Goal: Information Seeking & Learning: Learn about a topic

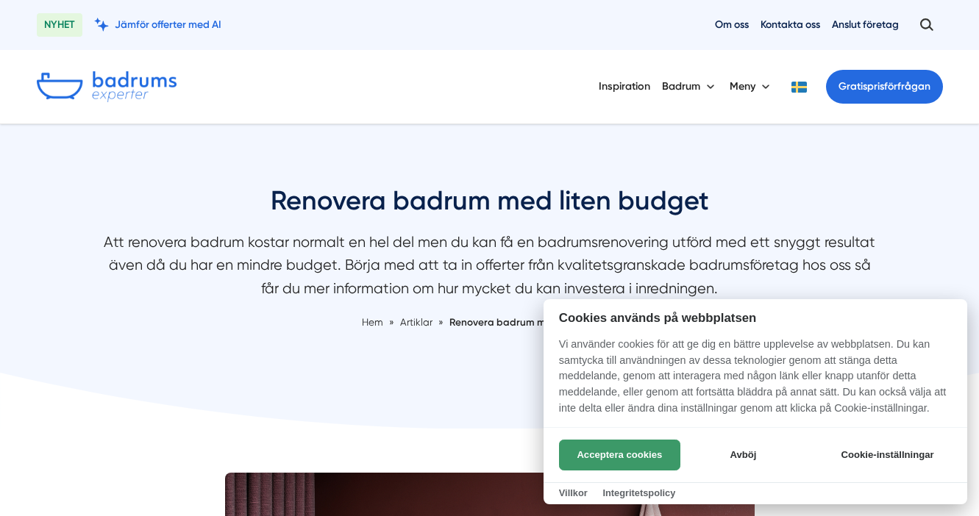
click at [643, 457] on button "Acceptera cookies" at bounding box center [619, 455] width 121 height 31
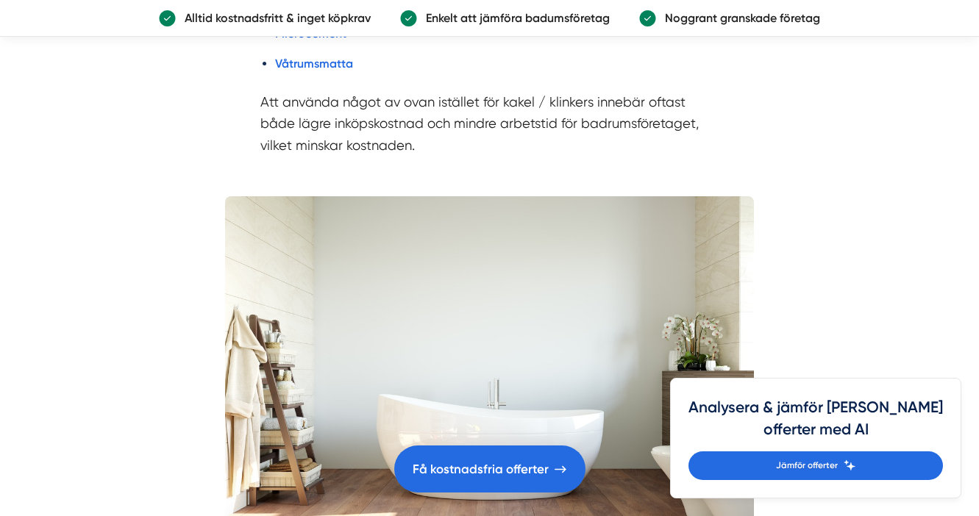
scroll to position [3034, 0]
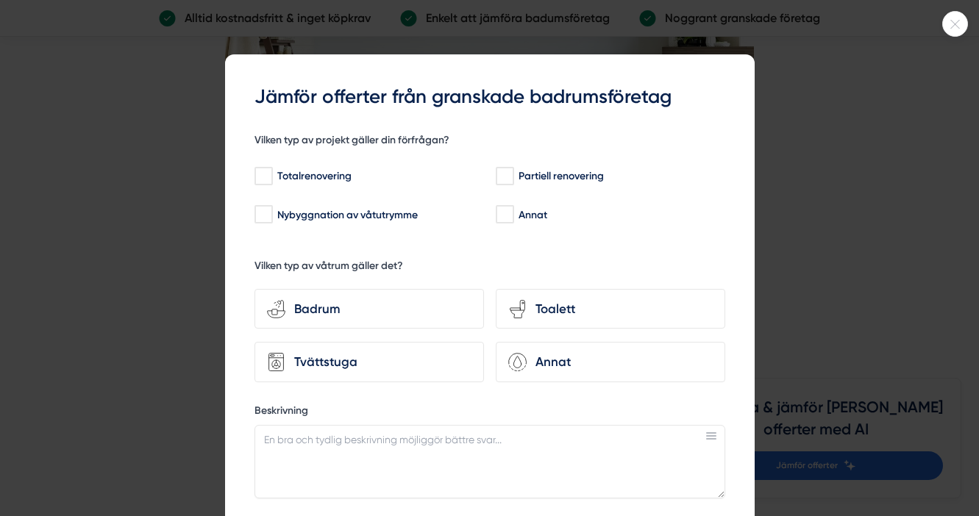
click at [949, 25] on icon at bounding box center [955, 24] width 24 height 9
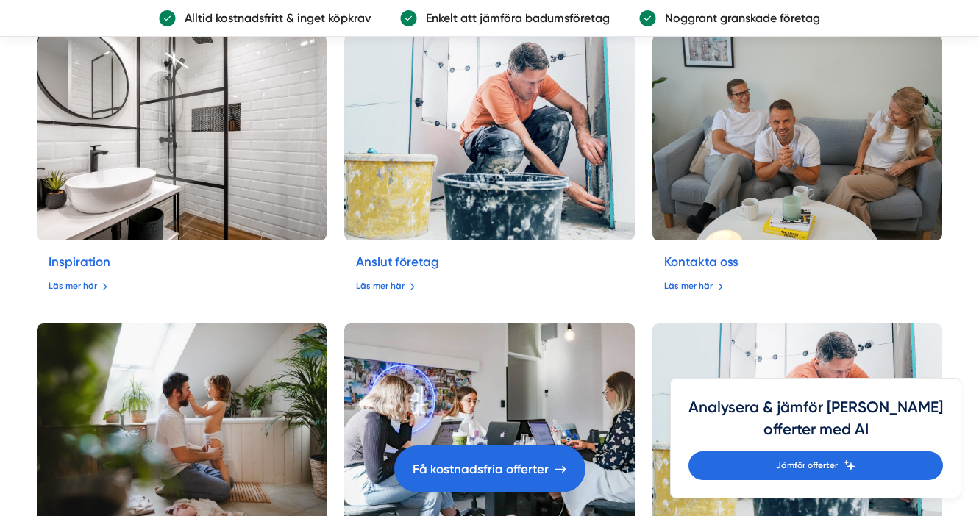
scroll to position [4544, 0]
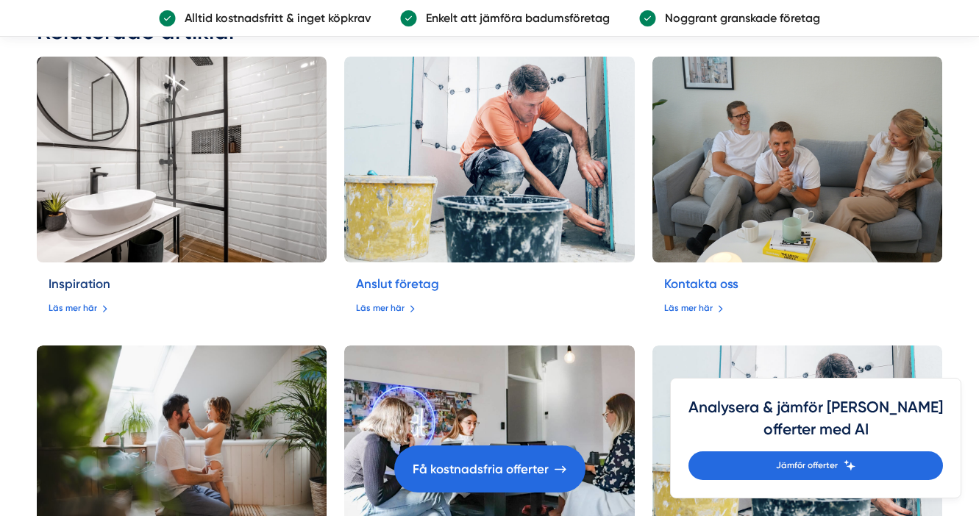
click at [66, 287] on link "Inspiration" at bounding box center [80, 283] width 62 height 15
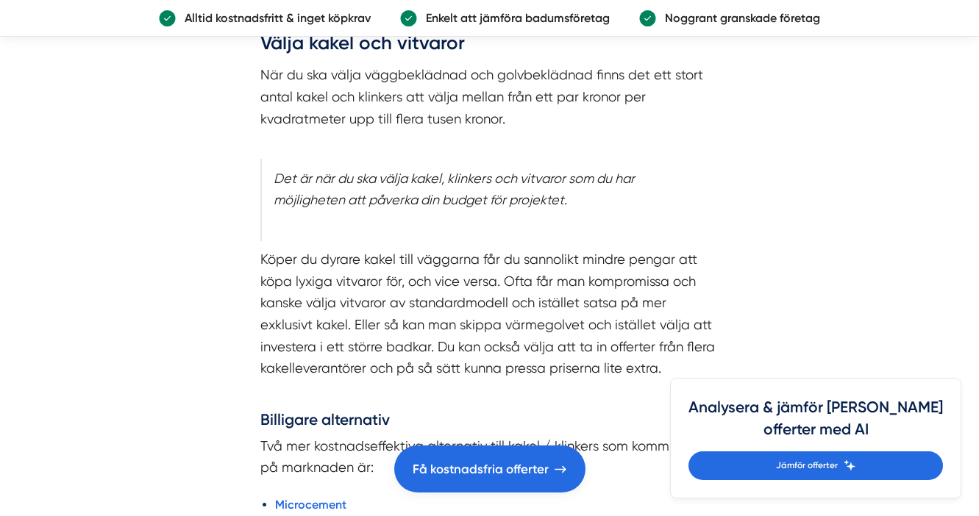
scroll to position [2150, 0]
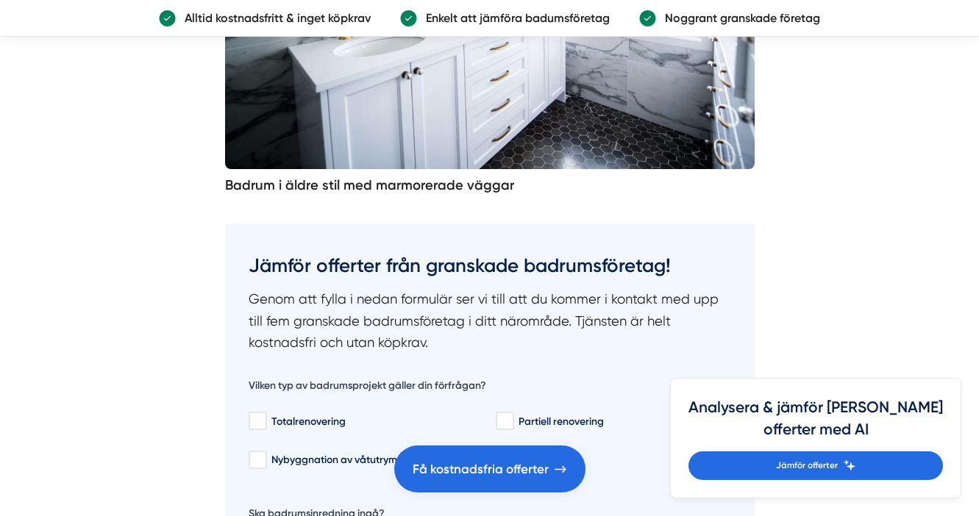
scroll to position [4958, 0]
